Goal: Navigation & Orientation: Find specific page/section

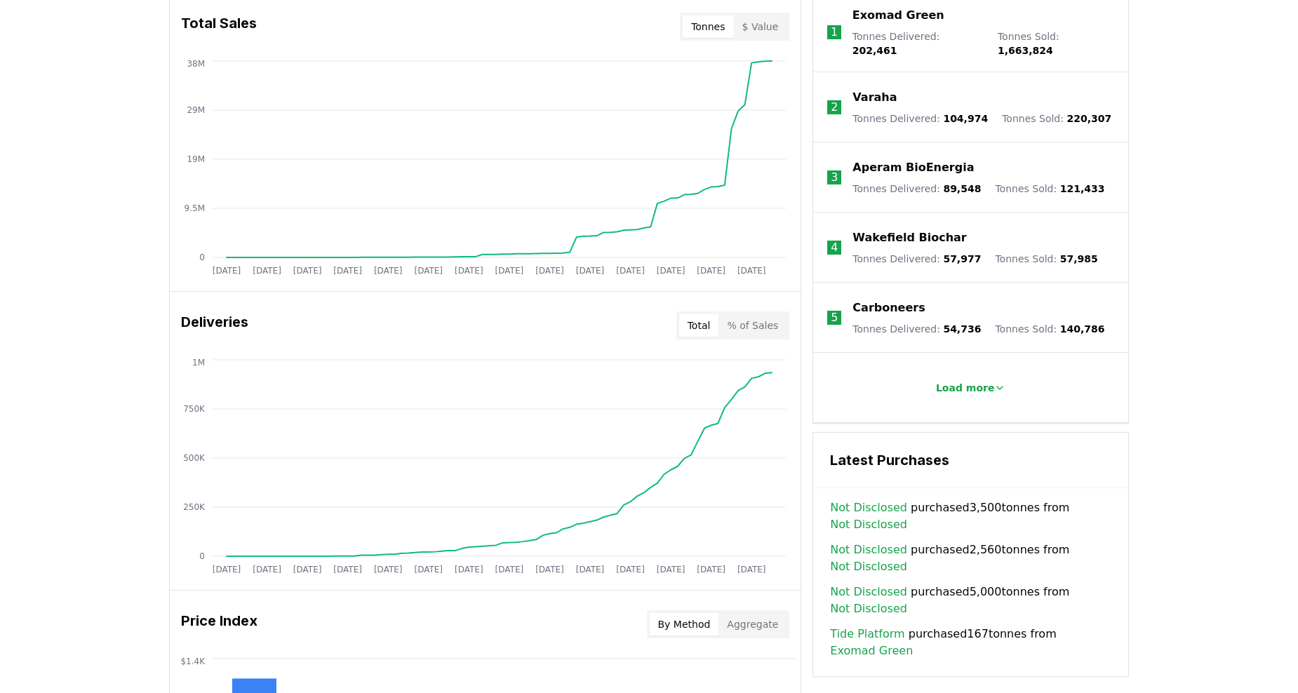
scroll to position [491, 0]
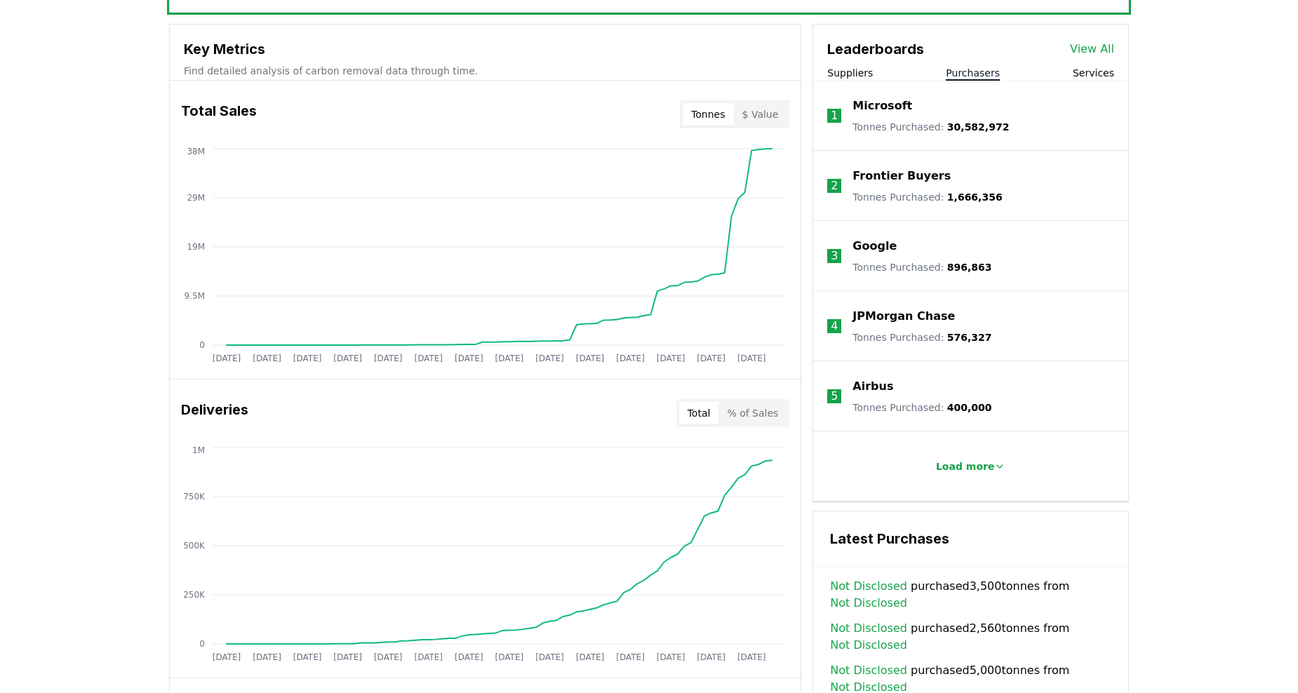
click at [978, 77] on button "Purchasers" at bounding box center [973, 73] width 54 height 14
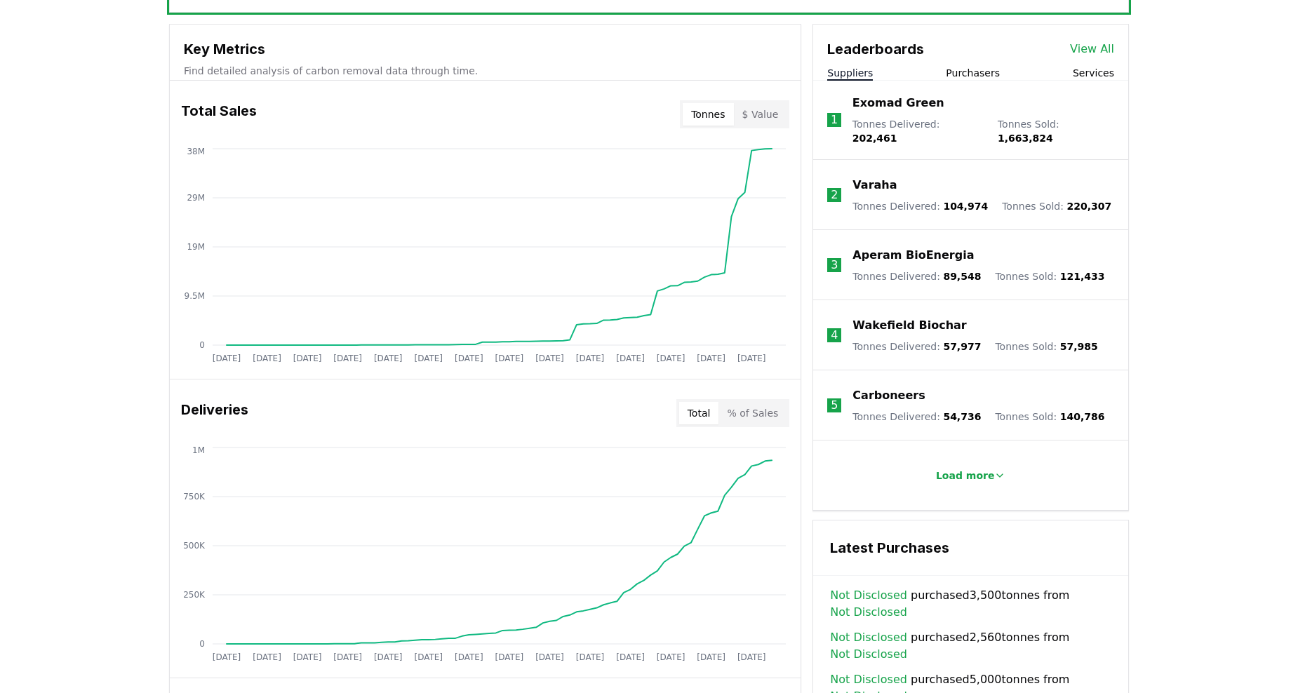
click at [846, 73] on button "Suppliers" at bounding box center [850, 73] width 46 height 14
click at [853, 75] on button "Suppliers" at bounding box center [850, 73] width 46 height 14
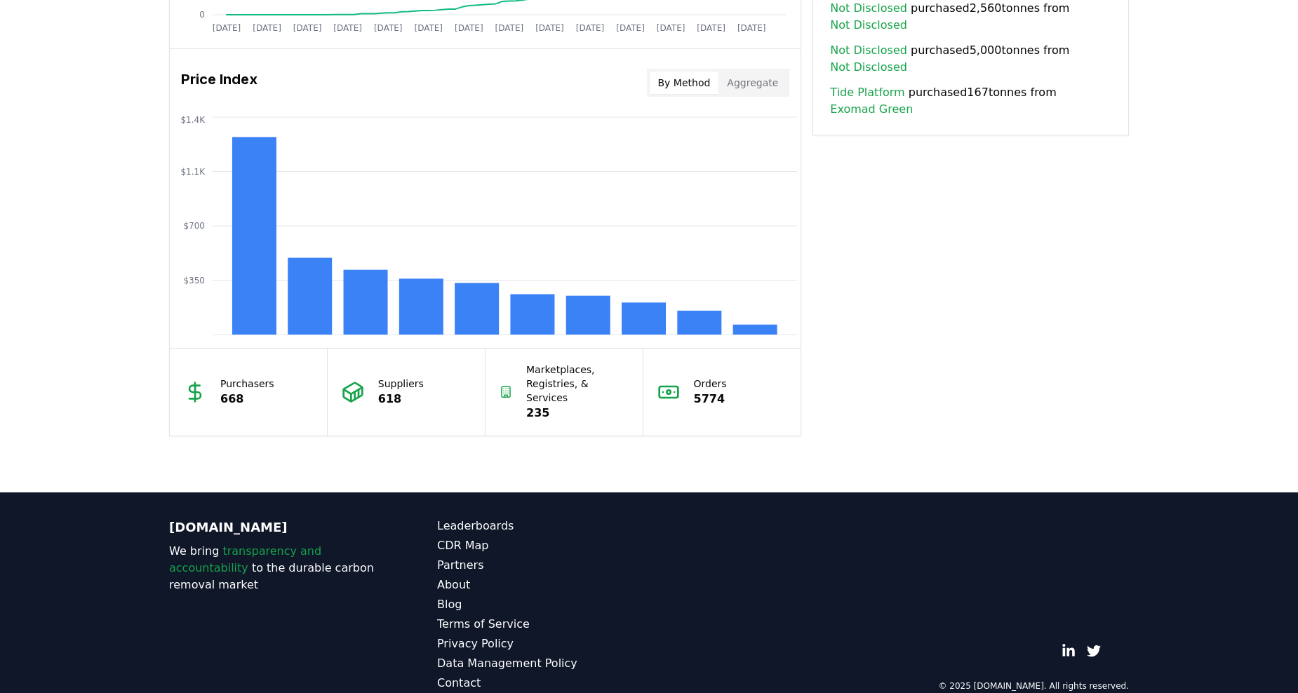
scroll to position [1131, 0]
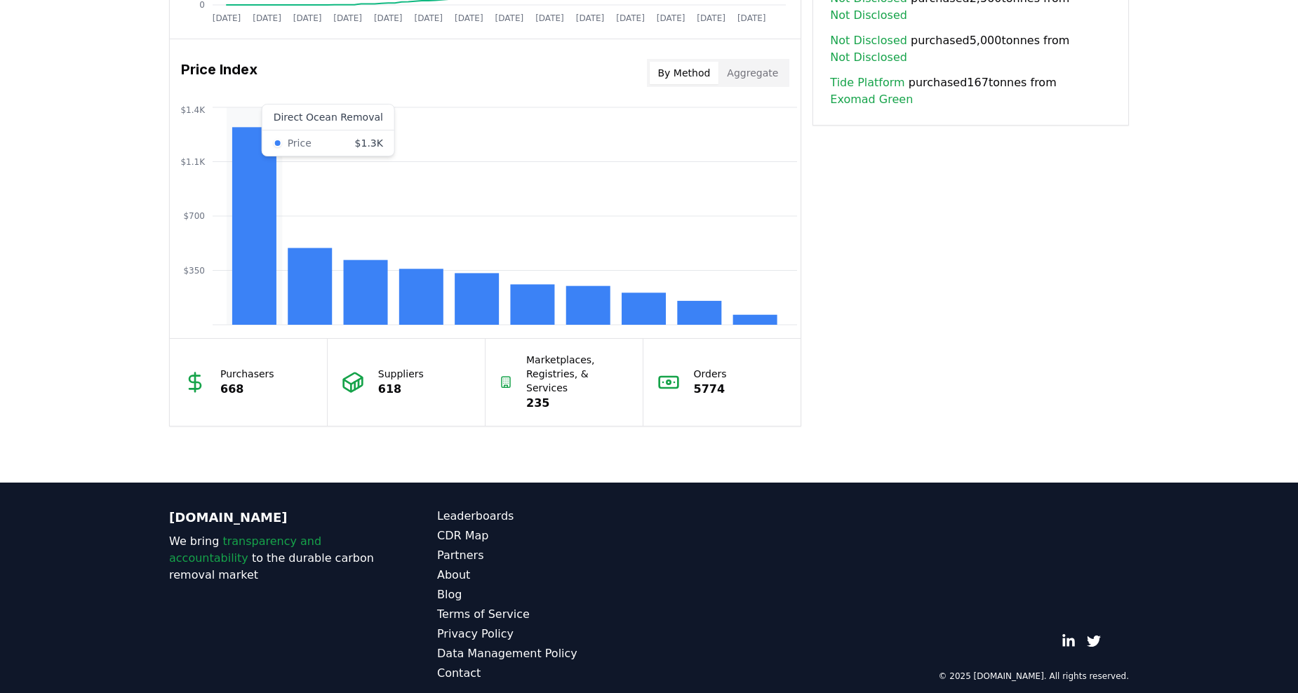
click at [252, 261] on rect at bounding box center [254, 226] width 44 height 198
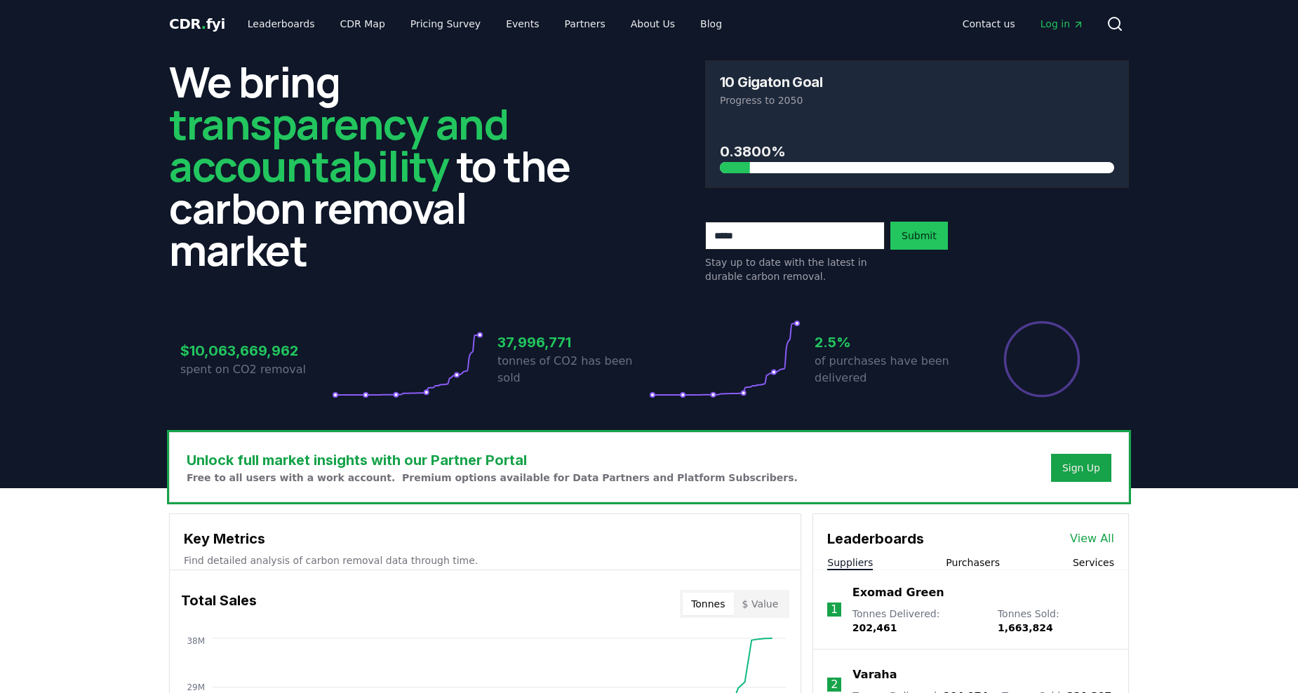
scroll to position [0, 0]
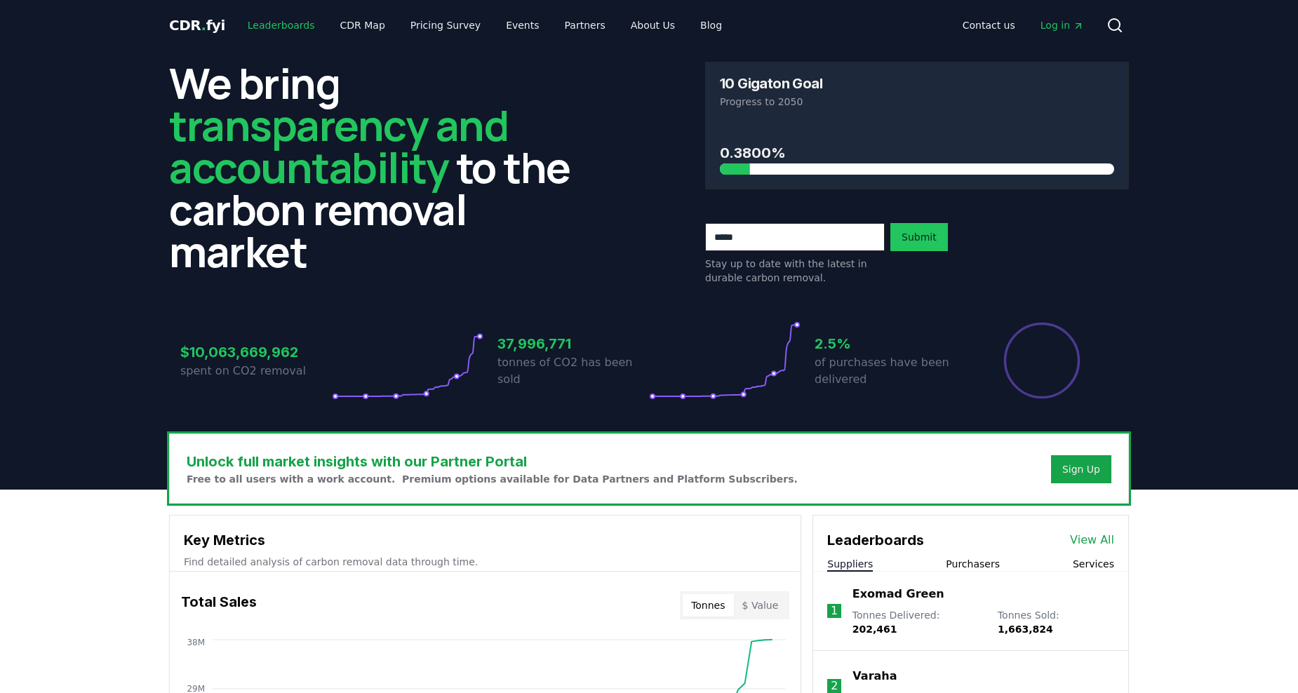
click at [283, 26] on link "Leaderboards" at bounding box center [282, 25] width 90 height 25
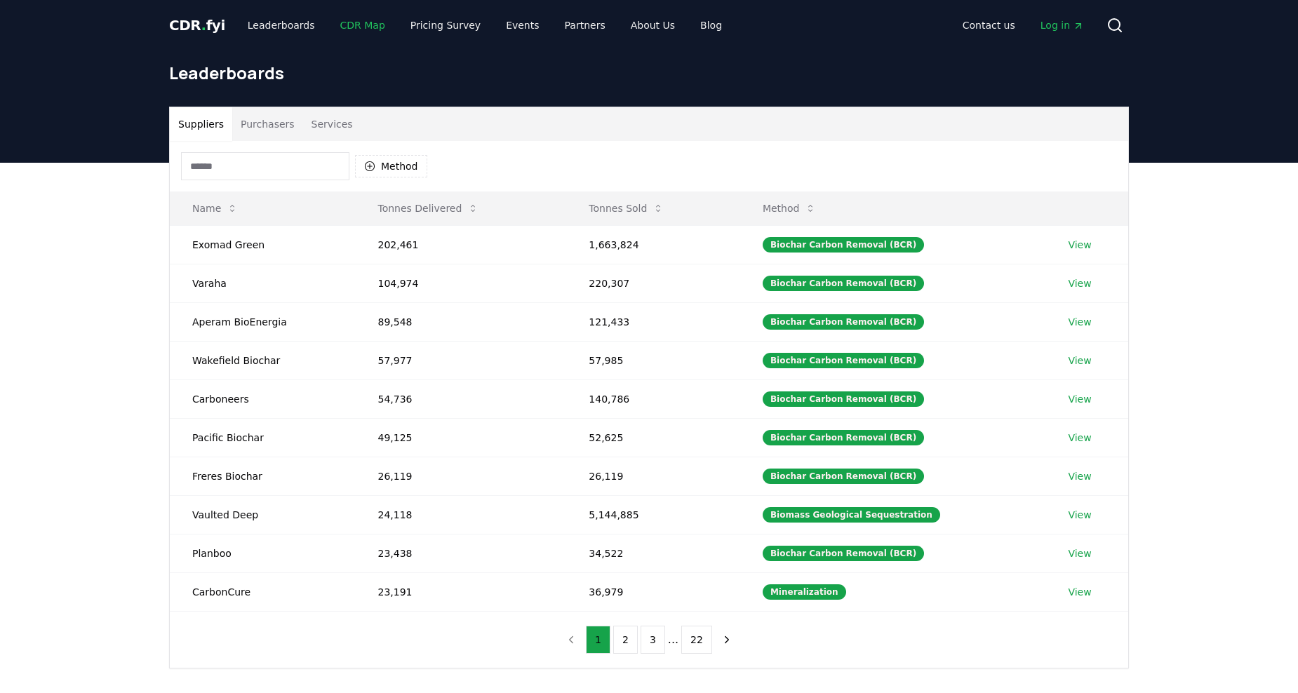
click at [342, 27] on link "CDR Map" at bounding box center [362, 25] width 67 height 25
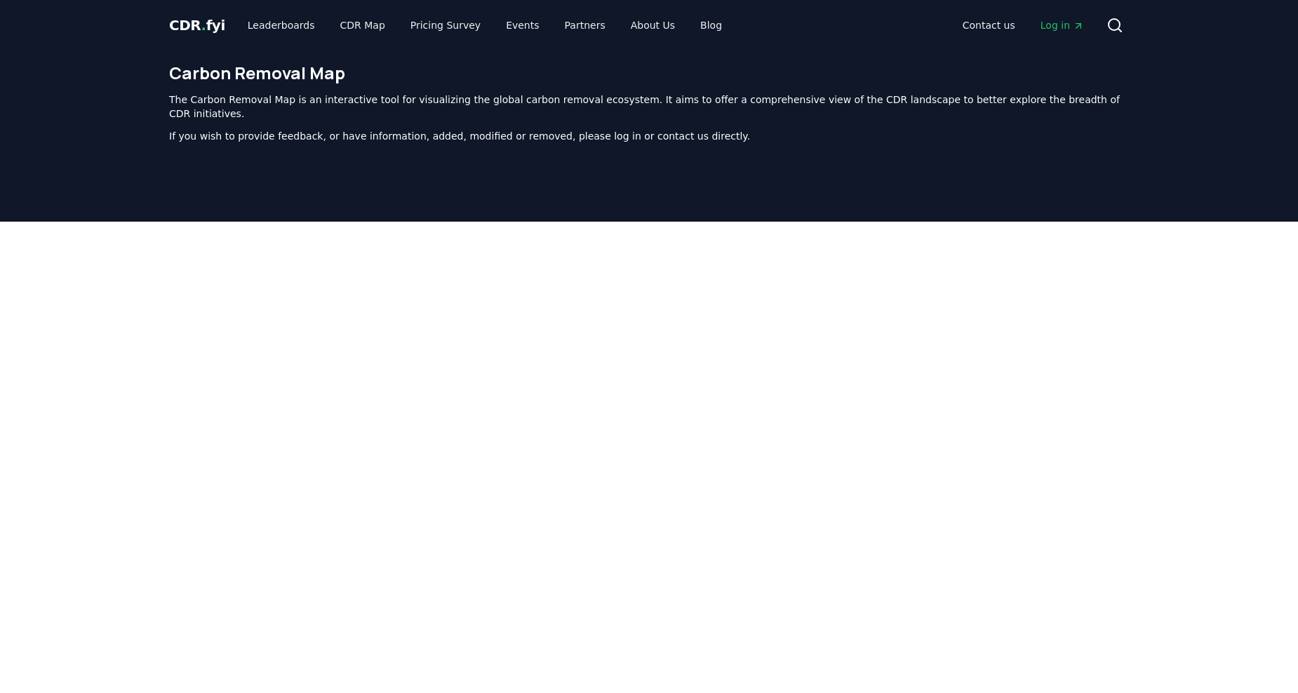
scroll to position [432, 0]
